Goal: Information Seeking & Learning: Learn about a topic

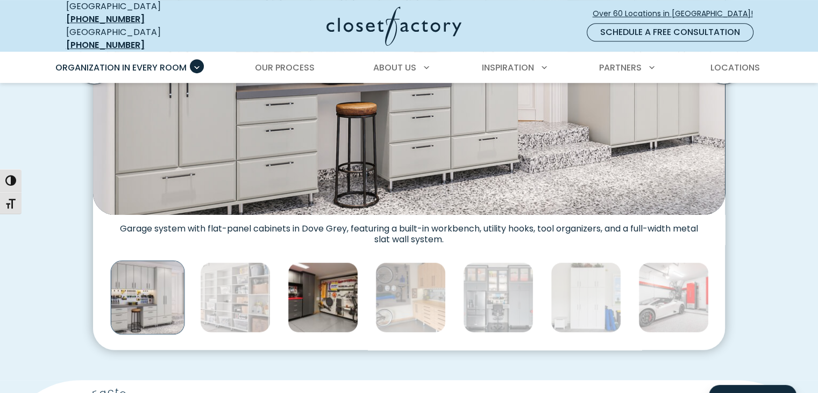
scroll to position [537, 0]
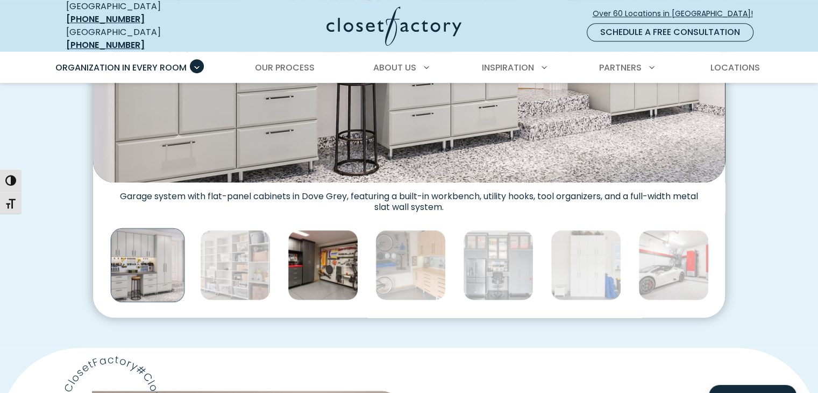
click at [329, 269] on img "Thumbnail Gallery" at bounding box center [323, 265] width 70 height 70
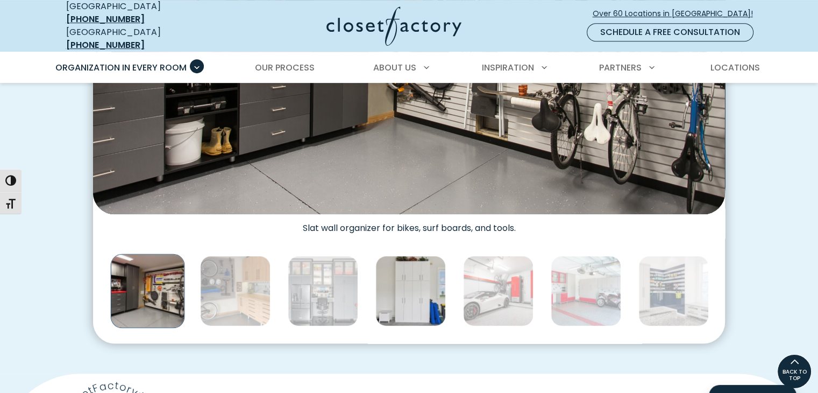
scroll to position [322, 0]
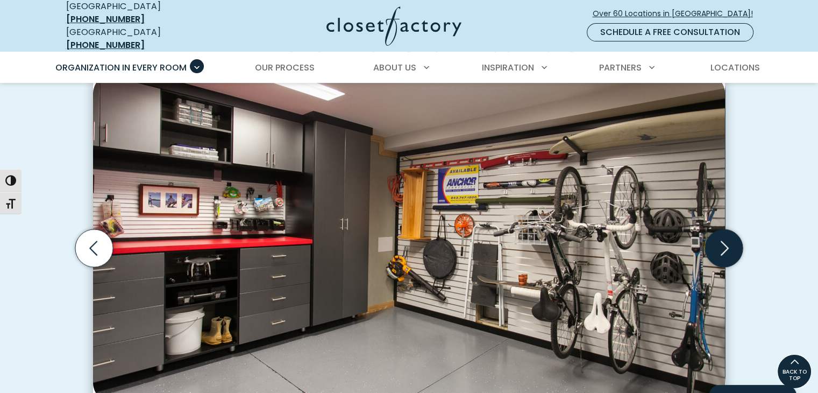
click at [728, 242] on icon "Next slide" at bounding box center [724, 248] width 38 height 38
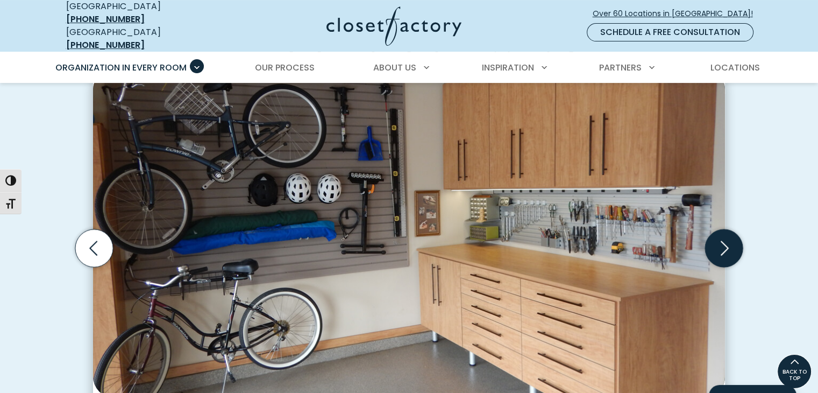
click at [728, 242] on icon "Next slide" at bounding box center [724, 248] width 38 height 38
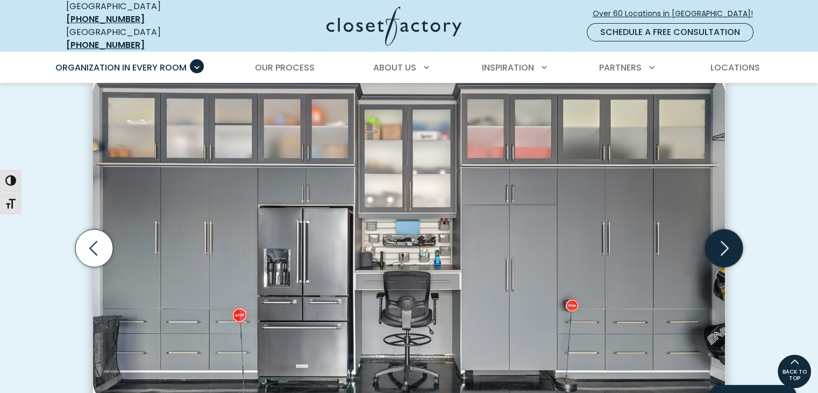
click at [725, 239] on icon "Next slide" at bounding box center [724, 248] width 38 height 38
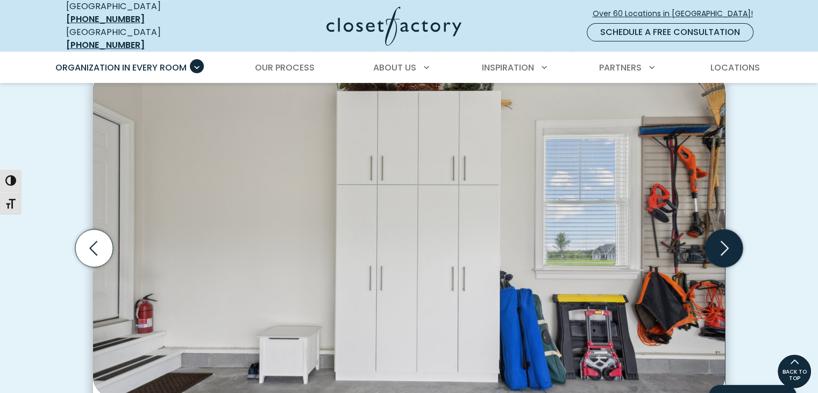
click at [725, 239] on icon "Next slide" at bounding box center [724, 248] width 38 height 38
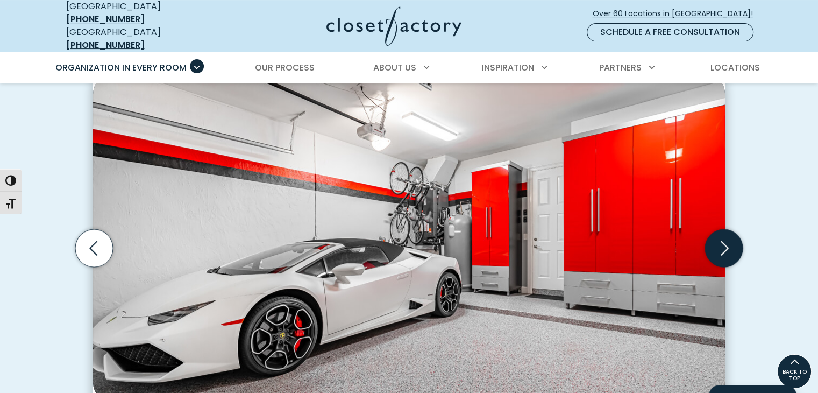
click at [725, 239] on icon "Next slide" at bounding box center [724, 248] width 38 height 38
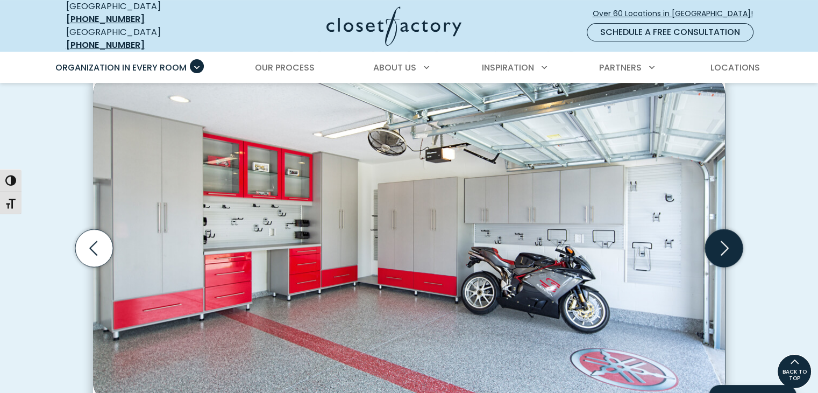
click at [723, 242] on icon "Next slide" at bounding box center [724, 248] width 38 height 38
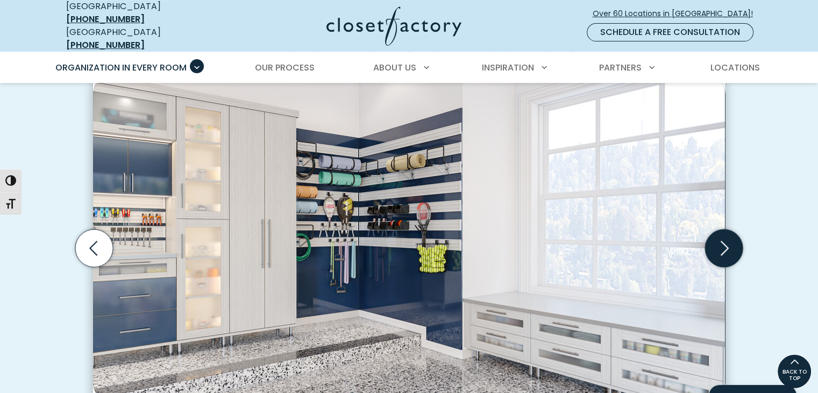
click at [727, 242] on icon "Next slide" at bounding box center [724, 248] width 38 height 38
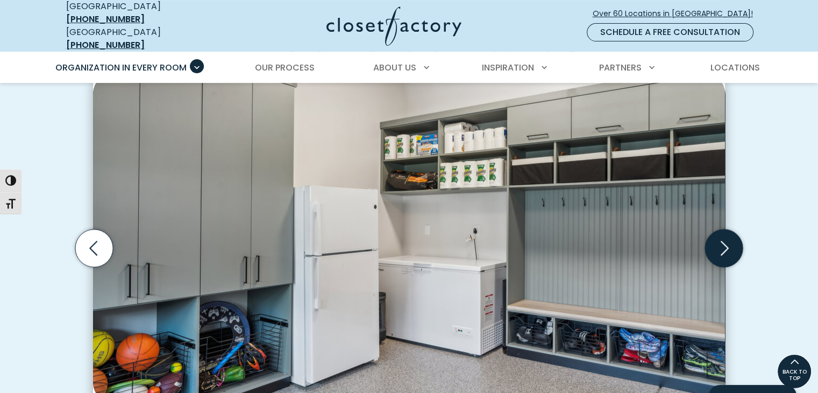
click at [725, 241] on icon "Next slide" at bounding box center [725, 247] width 8 height 15
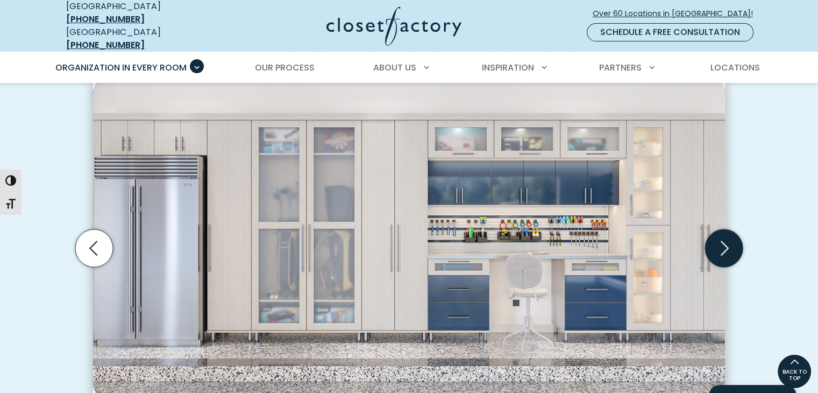
click at [726, 242] on icon "Next slide" at bounding box center [724, 248] width 38 height 38
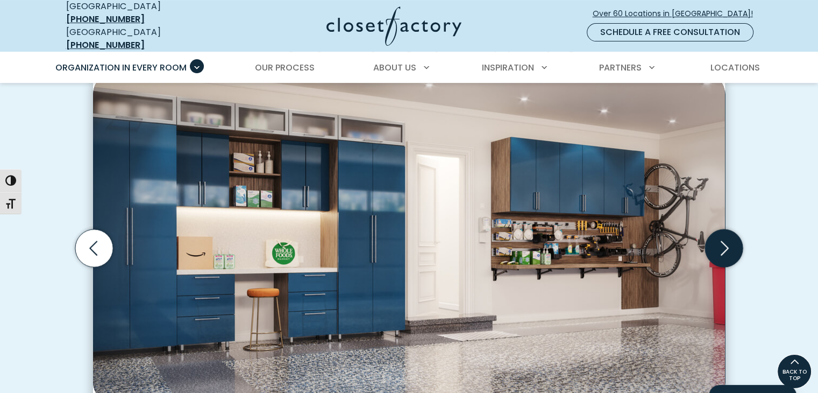
click at [726, 242] on icon "Next slide" at bounding box center [724, 248] width 38 height 38
